Goal: Task Accomplishment & Management: Manage account settings

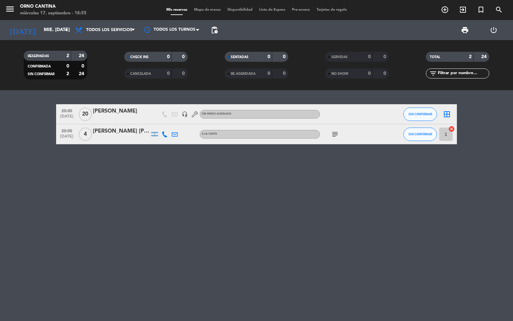
click at [217, 30] on span "pending_actions" at bounding box center [214, 30] width 8 height 8
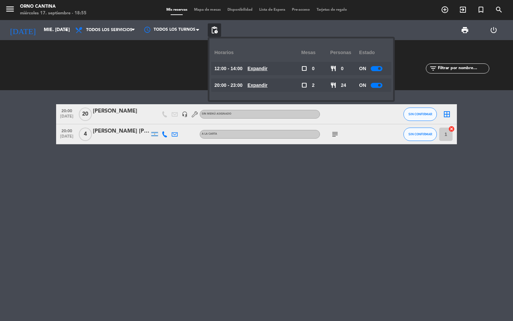
click at [378, 88] on div "ON" at bounding box center [373, 84] width 29 height 13
click at [377, 84] on div at bounding box center [377, 85] width 12 height 5
click at [252, 171] on div "20:00 sep. 17 20 daniel suarez headset_mic Sin menú asignado SIN CONFIRMAR bord…" at bounding box center [256, 205] width 513 height 231
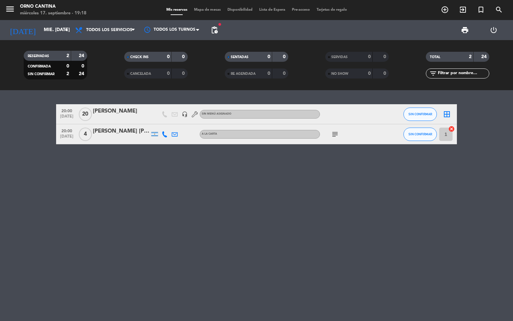
click at [349, 200] on div "20:00 sep. 17 20 daniel suarez headset_mic Sin menú asignado SIN CONFIRMAR bord…" at bounding box center [256, 205] width 513 height 231
click at [54, 30] on input "mié. [DATE]" at bounding box center [71, 30] width 63 height 12
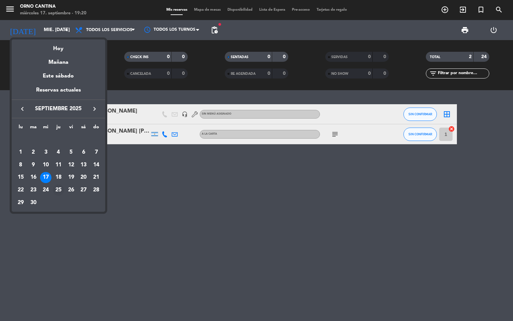
click at [61, 191] on div "25" at bounding box center [58, 189] width 11 height 11
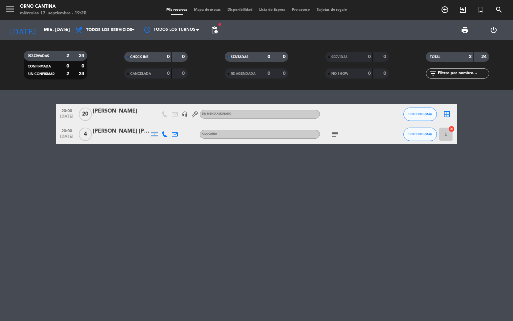
type input "jue. 25 sep."
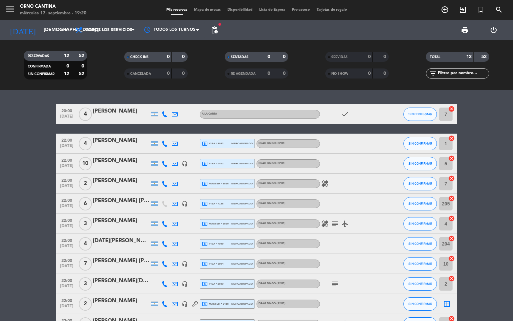
click at [387, 305] on div at bounding box center [389, 304] width 18 height 20
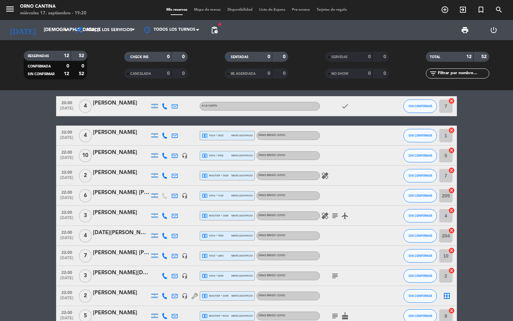
scroll to position [28, 0]
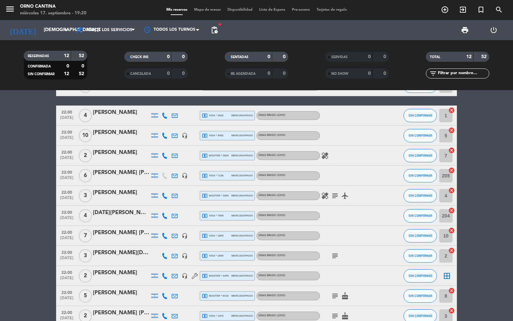
click at [165, 175] on icon at bounding box center [165, 176] width 6 height 6
click at [175, 173] on icon at bounding box center [175, 176] width 6 height 6
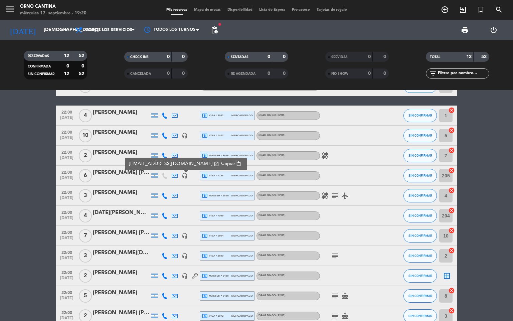
click at [41, 224] on bookings-row "20:00 sep. 25 4 Rosemary Diaz A LA CARTA check SIN CONFIRMAR 7 cancel 22:00 sep…" at bounding box center [256, 201] width 513 height 250
